Goal: Navigation & Orientation: Find specific page/section

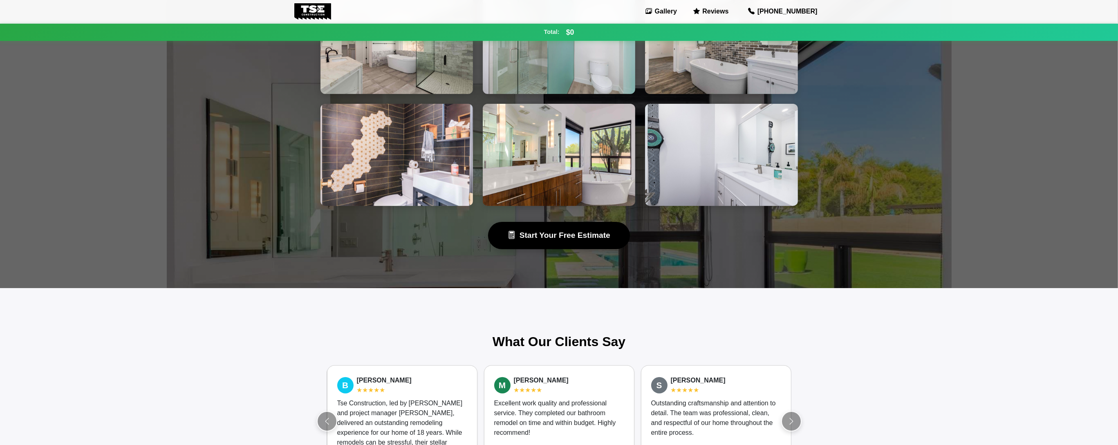
scroll to position [504, 0]
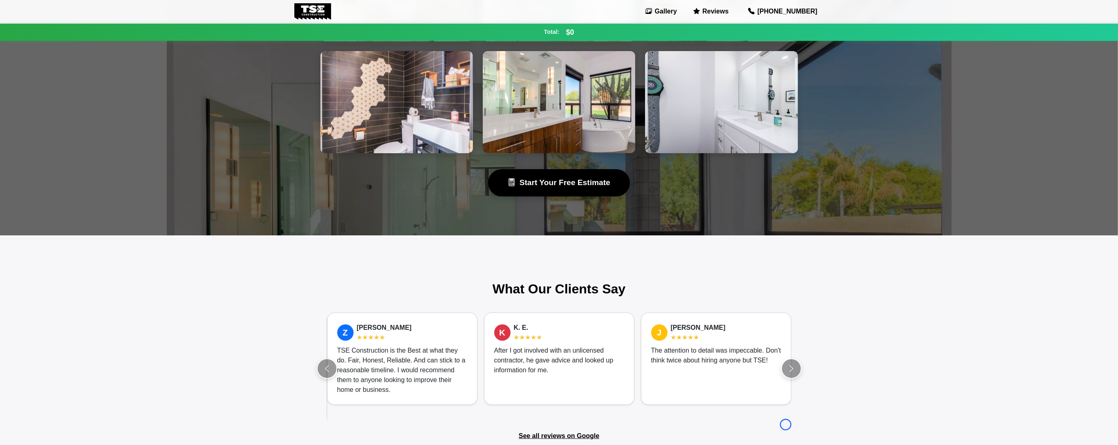
click at [75, 45] on body "Gallery Reviews [PHONE_NUMBER] Total: $0 Continue $0 Your estimated total cost …" at bounding box center [559, 14] width 1118 height 1036
click at [58, 49] on body "Gallery Reviews [PHONE_NUMBER] Total: $0 Continue $0 Your estimated total cost …" at bounding box center [559, 4] width 1118 height 1017
click at [81, 55] on body "Gallery Reviews [PHONE_NUMBER] Total: $0 Continue $0 Your estimated total cost …" at bounding box center [559, 4] width 1118 height 1017
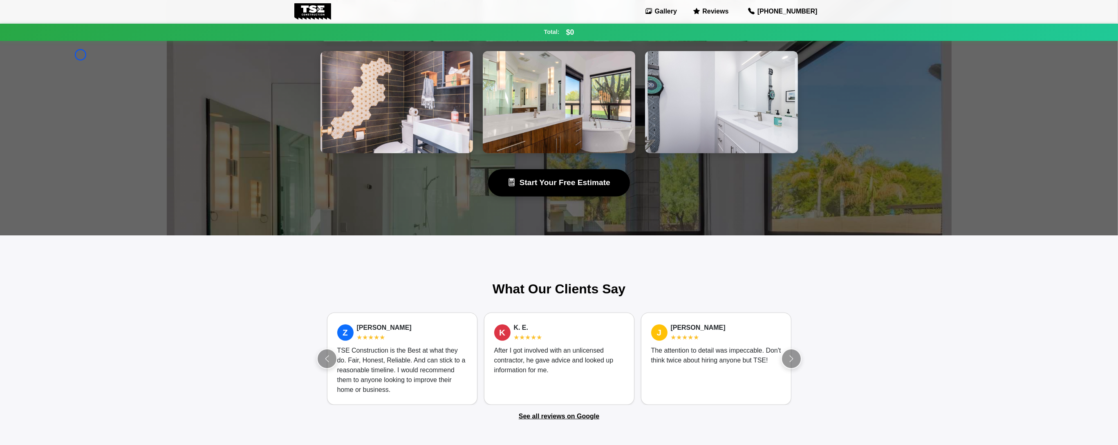
scroll to position [578, 0]
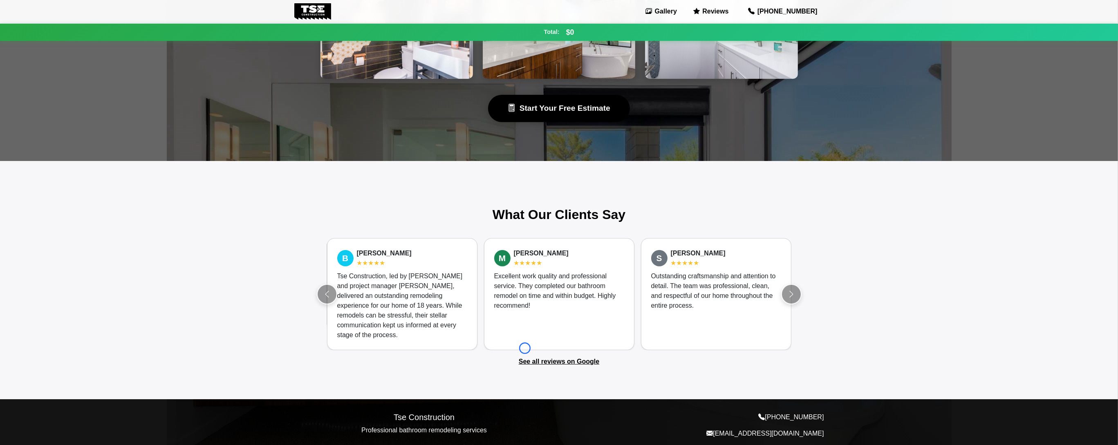
click at [525, 348] on section "What Our Clients Say Z [PERSON_NAME] ★★★★★ TSE Construction is the Best at what…" at bounding box center [559, 287] width 491 height 160
